Goal: Entertainment & Leisure: Consume media (video, audio)

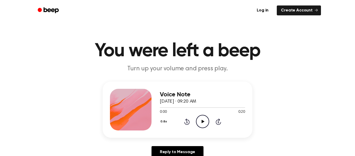
click at [201, 121] on icon at bounding box center [202, 120] width 3 height 3
click at [161, 120] on button "0.8x" at bounding box center [164, 121] width 9 height 9
click at [168, 150] on span "1.0x" at bounding box center [168, 152] width 6 height 5
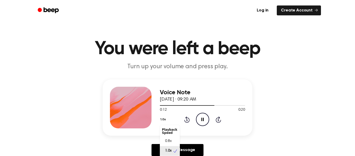
click at [165, 118] on button "1.0x" at bounding box center [164, 119] width 8 height 9
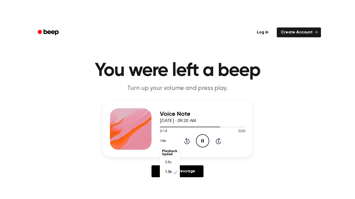
scroll to position [2, 0]
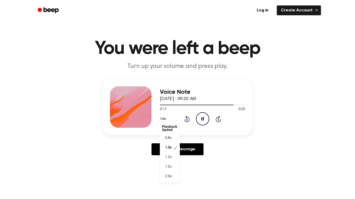
click at [170, 155] on span "2.0x" at bounding box center [168, 176] width 6 height 5
click at [201, 123] on icon "Play Audio" at bounding box center [202, 118] width 13 height 13
click at [162, 119] on button "2.0x" at bounding box center [164, 119] width 9 height 9
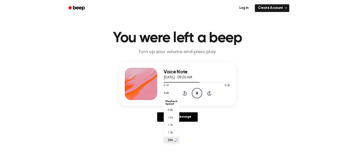
scroll to position [1, 0]
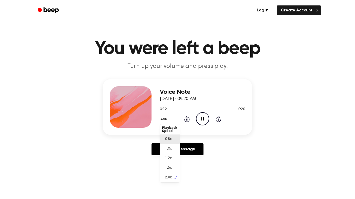
click at [174, 141] on div "0.8x" at bounding box center [170, 140] width 20 height 10
click at [194, 119] on div "0.8x Rewind 5 seconds Play Audio Skip 5 seconds" at bounding box center [202, 118] width 85 height 13
click at [204, 116] on icon "Play Audio" at bounding box center [202, 118] width 13 height 13
click at [202, 117] on icon "Pause Audio" at bounding box center [202, 118] width 13 height 13
click at [202, 117] on icon "Play Audio" at bounding box center [202, 118] width 13 height 13
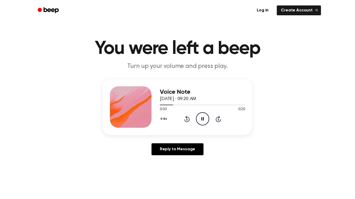
click at [202, 117] on icon "Pause Audio" at bounding box center [202, 118] width 13 height 13
click at [202, 117] on icon "Play Audio" at bounding box center [202, 118] width 13 height 13
click at [202, 117] on icon "Pause Audio" at bounding box center [202, 118] width 13 height 13
click at [202, 117] on icon "Play Audio" at bounding box center [202, 118] width 13 height 13
click at [202, 117] on icon "Pause Audio" at bounding box center [202, 118] width 13 height 13
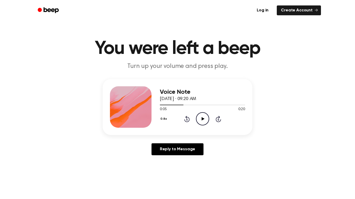
click at [202, 117] on icon "Play Audio" at bounding box center [202, 118] width 13 height 13
click at [202, 117] on icon "Pause Audio" at bounding box center [202, 118] width 13 height 13
click at [202, 117] on icon "Play Audio" at bounding box center [202, 118] width 13 height 13
click at [202, 117] on icon "Pause Audio" at bounding box center [202, 118] width 13 height 13
click at [188, 119] on icon "Rewind 5 seconds" at bounding box center [187, 119] width 6 height 7
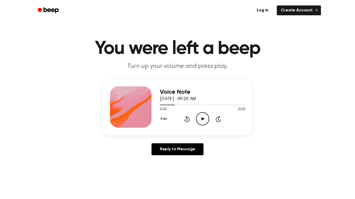
click at [206, 119] on icon "Play Audio" at bounding box center [202, 118] width 13 height 13
click at [200, 114] on icon "Pause Audio" at bounding box center [202, 118] width 13 height 13
click at [200, 114] on icon "Play Audio" at bounding box center [202, 118] width 13 height 13
click at [202, 118] on icon at bounding box center [202, 118] width 2 height 3
click at [202, 118] on icon at bounding box center [202, 118] width 3 height 3
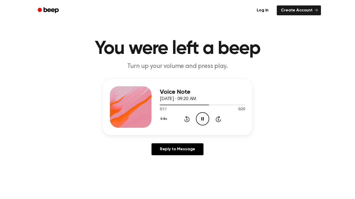
click at [202, 118] on icon at bounding box center [202, 118] width 2 height 3
click at [189, 119] on icon at bounding box center [186, 119] width 5 height 6
click at [202, 120] on icon at bounding box center [202, 118] width 3 height 3
click at [205, 119] on icon "Pause Audio" at bounding box center [202, 118] width 13 height 13
click at [205, 119] on icon "Play Audio" at bounding box center [202, 118] width 13 height 13
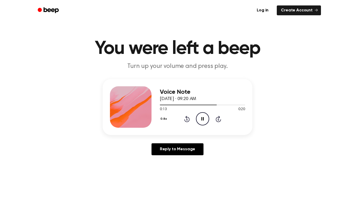
click at [205, 119] on icon "Pause Audio" at bounding box center [202, 118] width 13 height 13
click at [205, 119] on icon "Play Audio" at bounding box center [202, 118] width 13 height 13
click at [205, 119] on icon "Pause Audio" at bounding box center [202, 118] width 13 height 13
click at [205, 119] on icon "Play Audio" at bounding box center [202, 118] width 13 height 13
click at [205, 119] on icon "Pause Audio" at bounding box center [202, 118] width 13 height 13
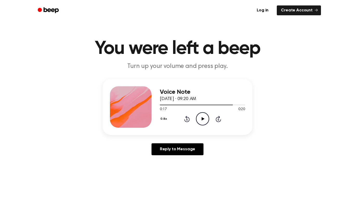
drag, startPoint x: 183, startPoint y: 119, endPoint x: 192, endPoint y: 120, distance: 9.4
click at [192, 120] on div "0.8x Rewind 5 seconds Play Audio Skip 5 seconds" at bounding box center [202, 118] width 85 height 13
click at [185, 120] on icon "Rewind 5 seconds" at bounding box center [187, 119] width 6 height 7
click at [200, 117] on icon "Play Audio" at bounding box center [202, 118] width 13 height 13
click at [200, 118] on icon "Pause Audio" at bounding box center [202, 118] width 13 height 13
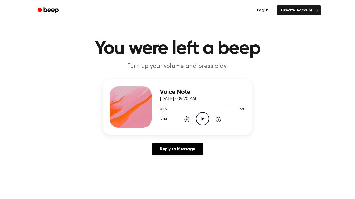
click at [200, 118] on icon "Play Audio" at bounding box center [202, 118] width 13 height 13
click at [200, 118] on icon "Pause Audio" at bounding box center [202, 118] width 13 height 13
click at [200, 118] on icon "Play Audio" at bounding box center [202, 118] width 13 height 13
click at [200, 118] on icon "Pause Audio" at bounding box center [202, 118] width 13 height 13
